Goal: Transaction & Acquisition: Purchase product/service

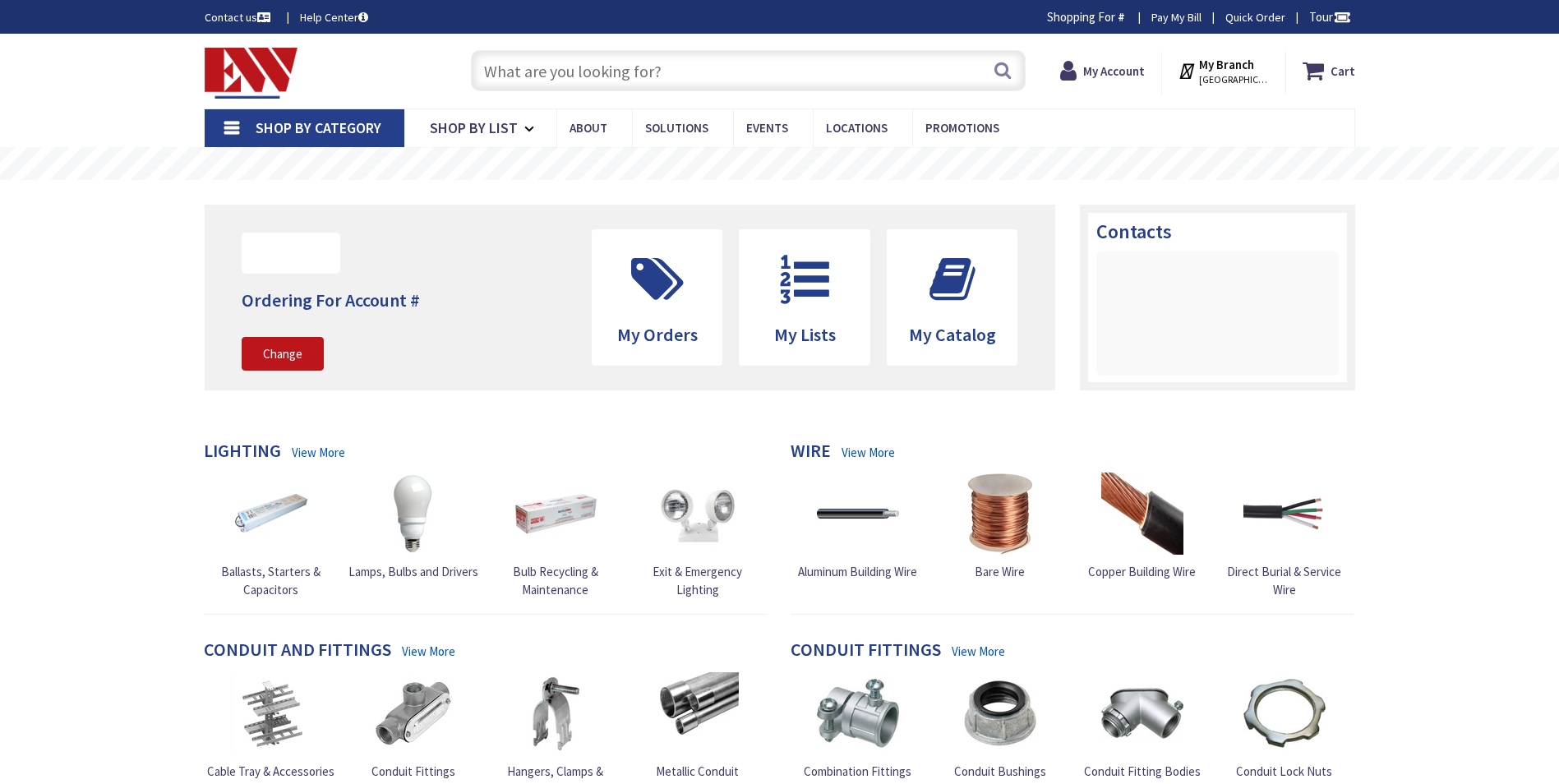
click at [557, 66] on input "text" at bounding box center [748, 71] width 555 height 41
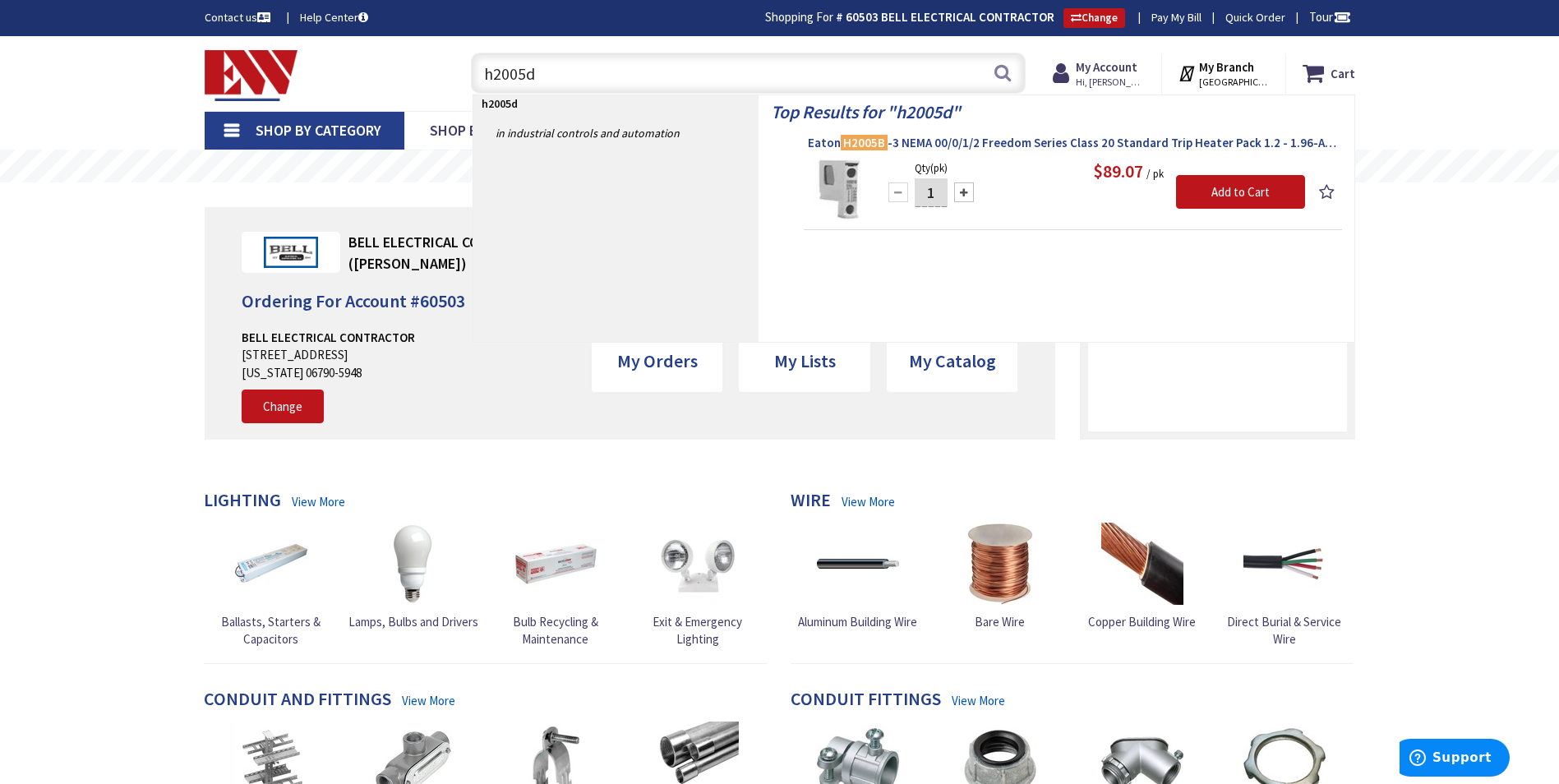
type input "h2005d"
click at [924, 140] on span "Eaton H2005B -3 NEMA 00/0/1/2 Freedom Series Class 20 Standard Trip Heater Pack…" at bounding box center [1072, 143] width 530 height 16
